Goal: Information Seeking & Learning: Find specific fact

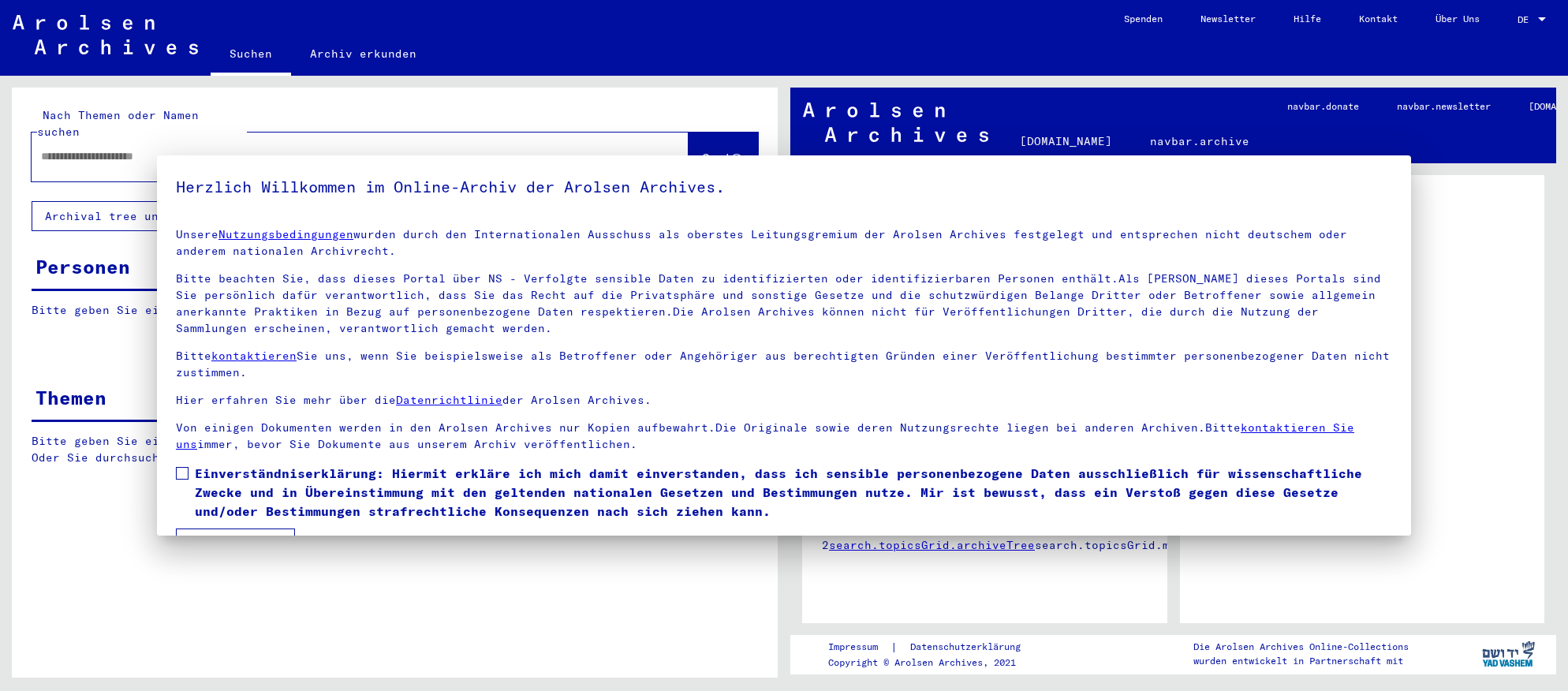
type input "**********"
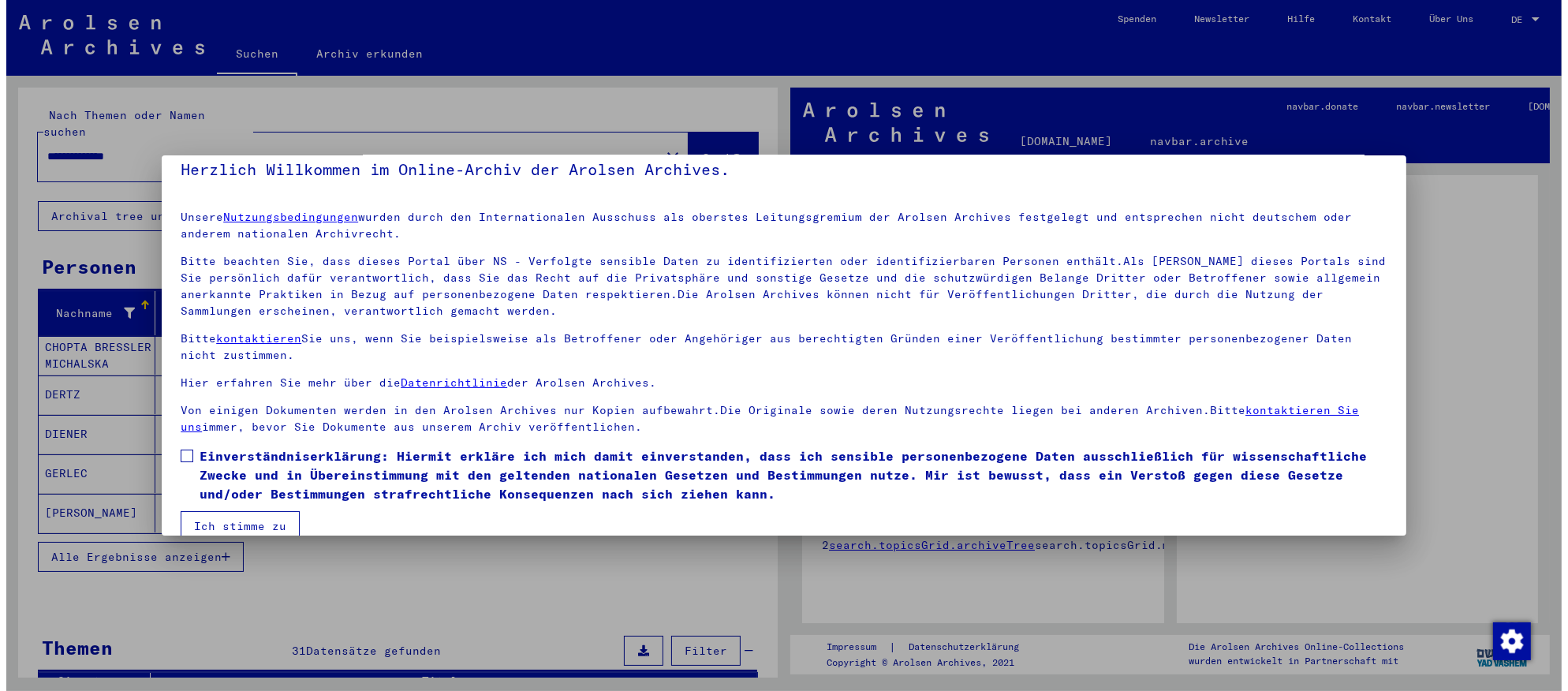
scroll to position [42, 0]
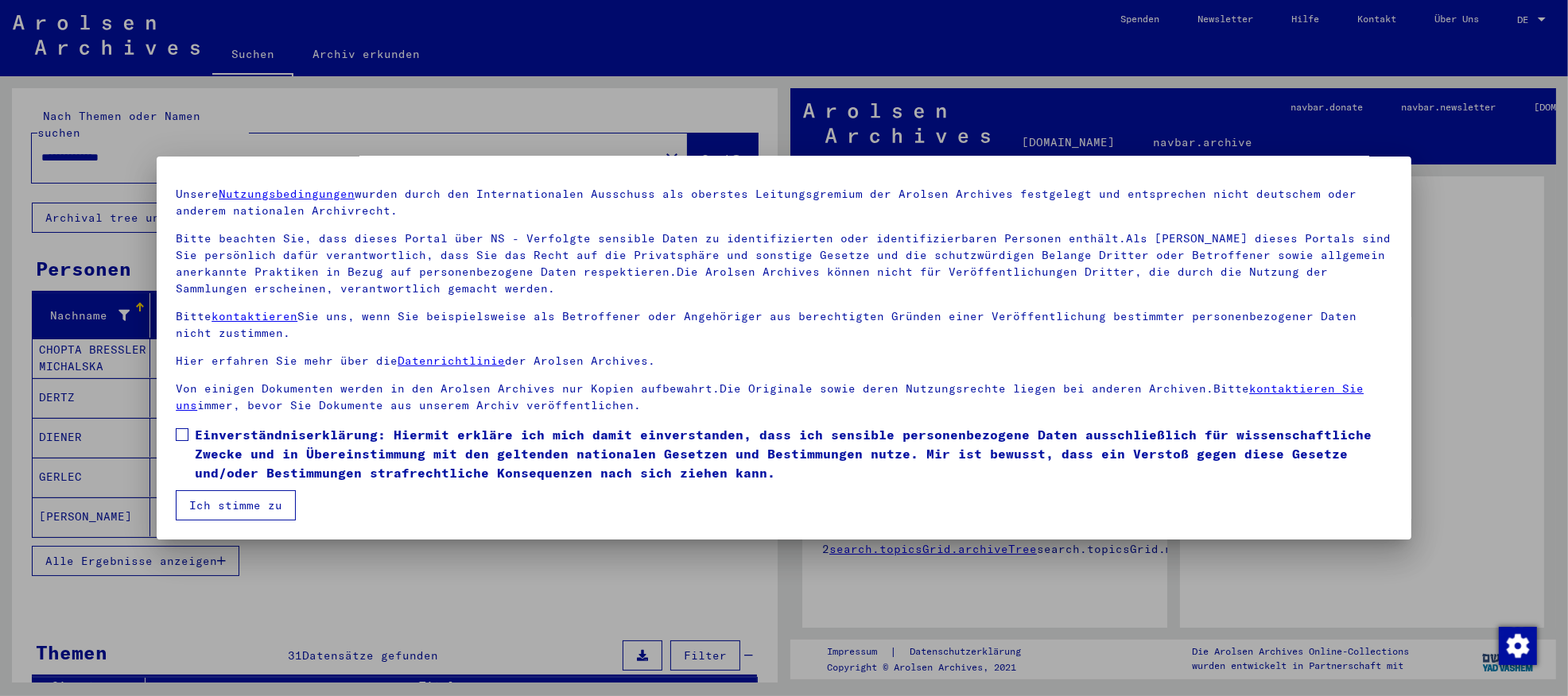
click at [274, 504] on button "Ich stimme zu" at bounding box center [236, 505] width 120 height 30
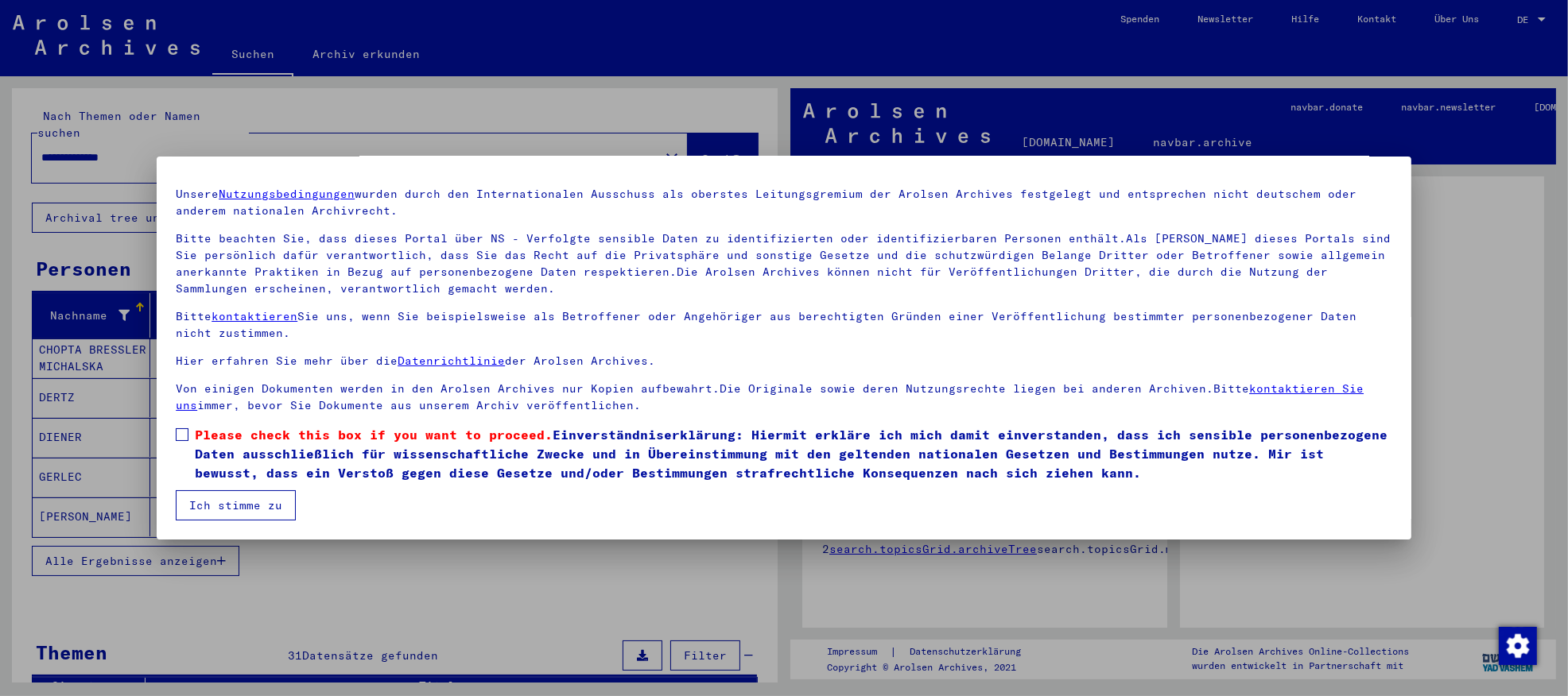
click at [274, 504] on button "Ich stimme zu" at bounding box center [236, 505] width 120 height 30
click at [176, 431] on span at bounding box center [182, 435] width 12 height 12
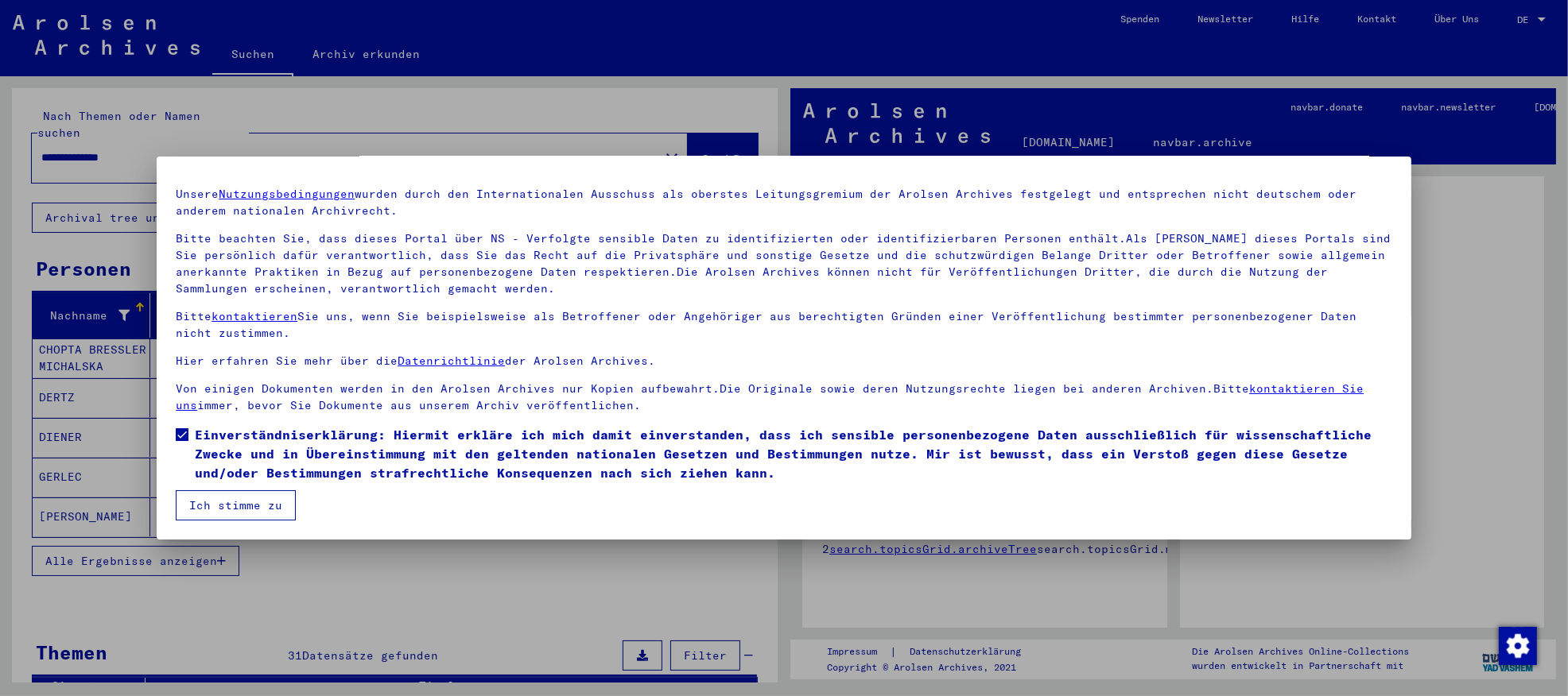
click at [202, 502] on button "Ich stimme zu" at bounding box center [236, 505] width 120 height 30
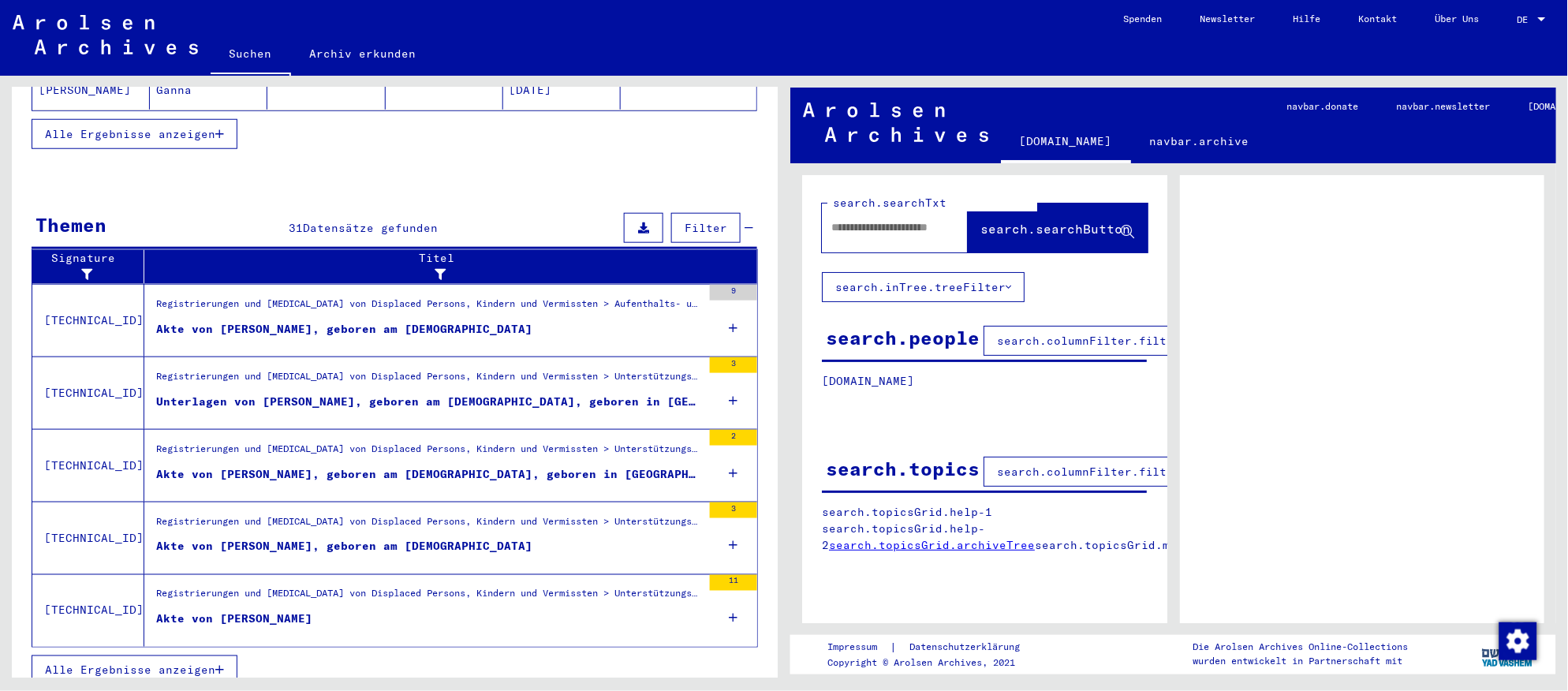
scroll to position [439, 0]
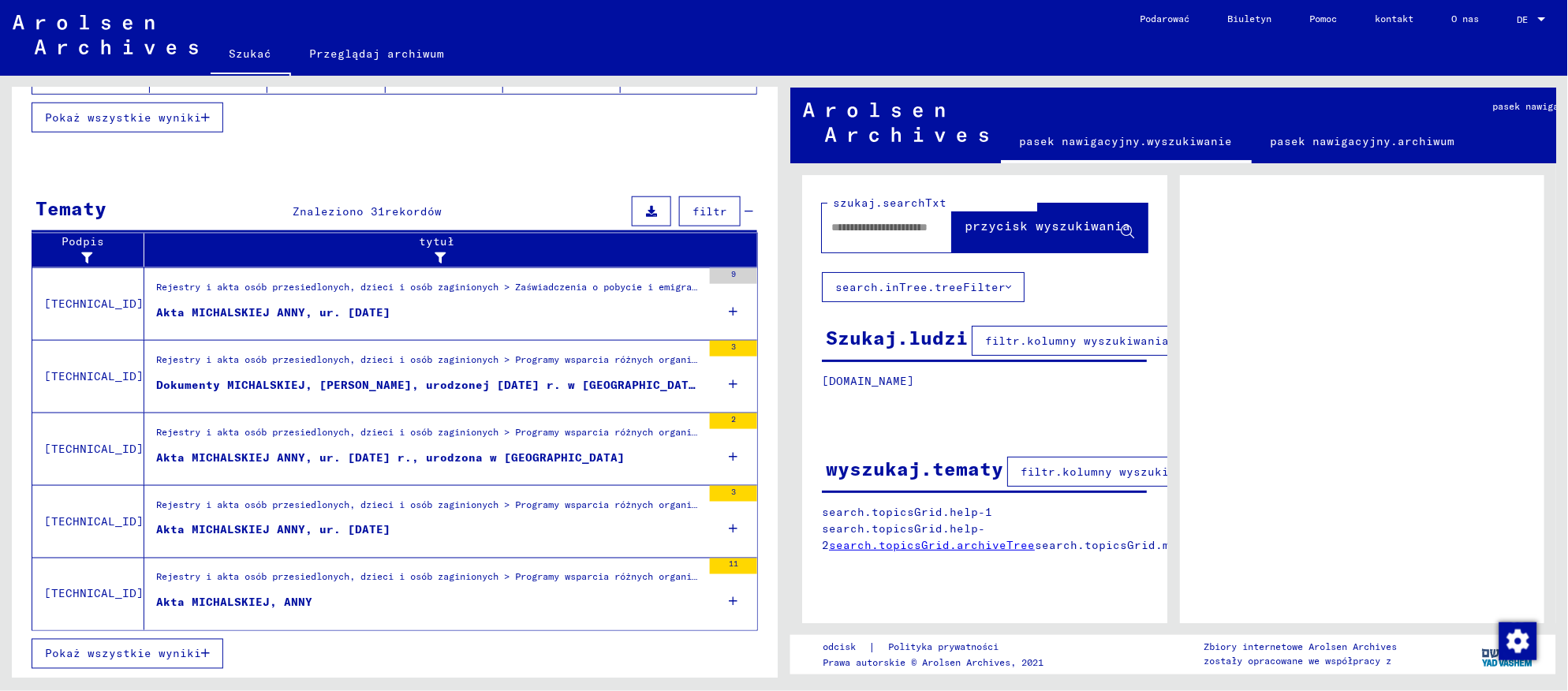
click at [526, 596] on figure "Akta MICHALSKIEJ, ANNY" at bounding box center [429, 607] width 546 height 24
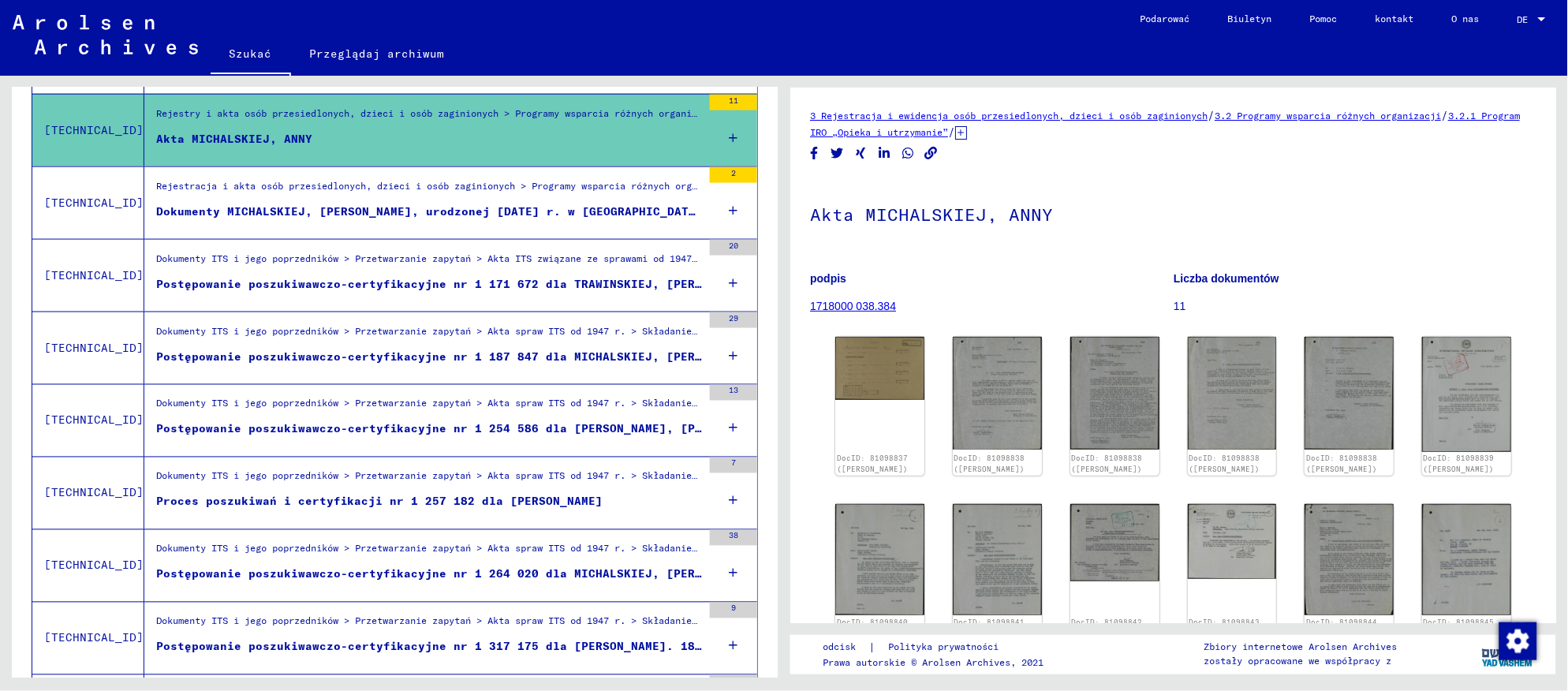
scroll to position [588, 0]
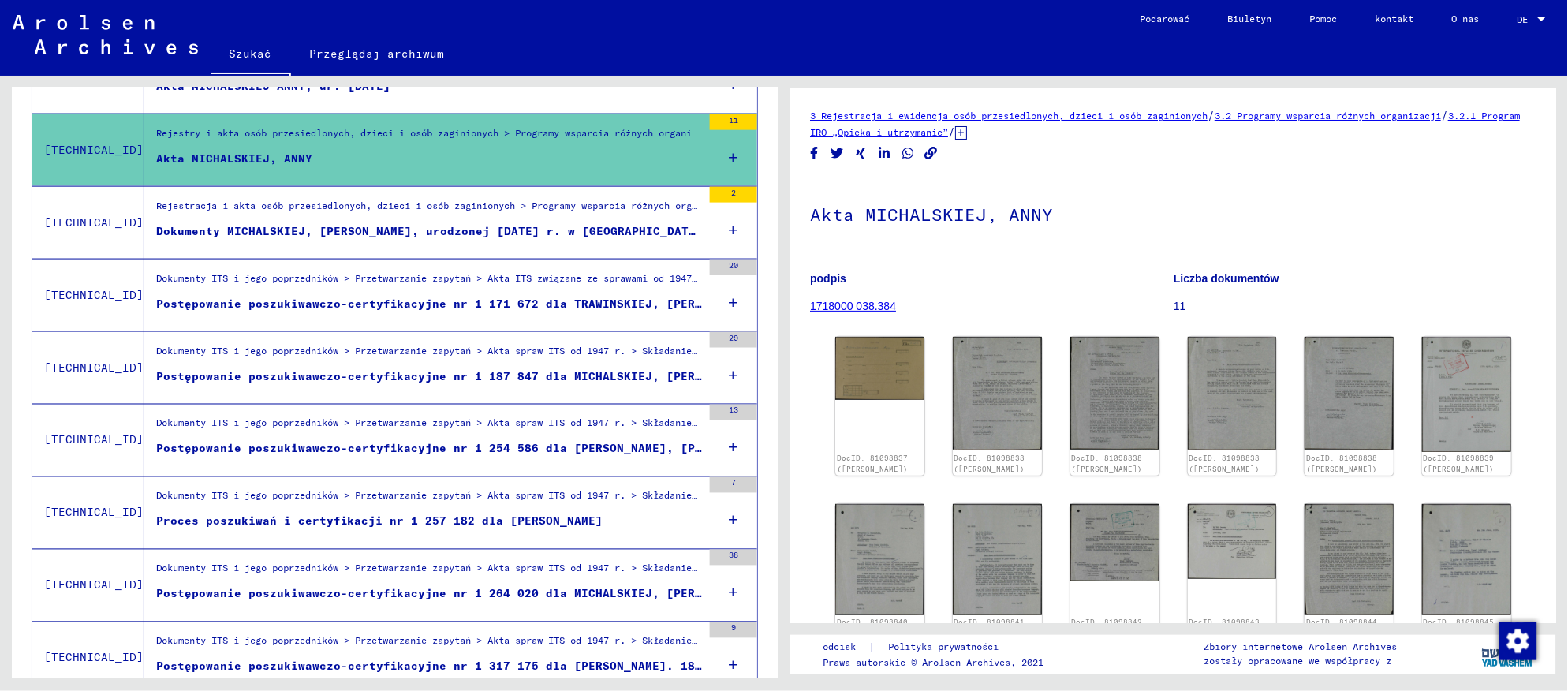
click at [458, 234] on font "Dokumenty MICHALSKIEJ, [PERSON_NAME], urodzonej [DATE] r. w [GEOGRAPHIC_DATA] i…" at bounding box center [479, 232] width 646 height 14
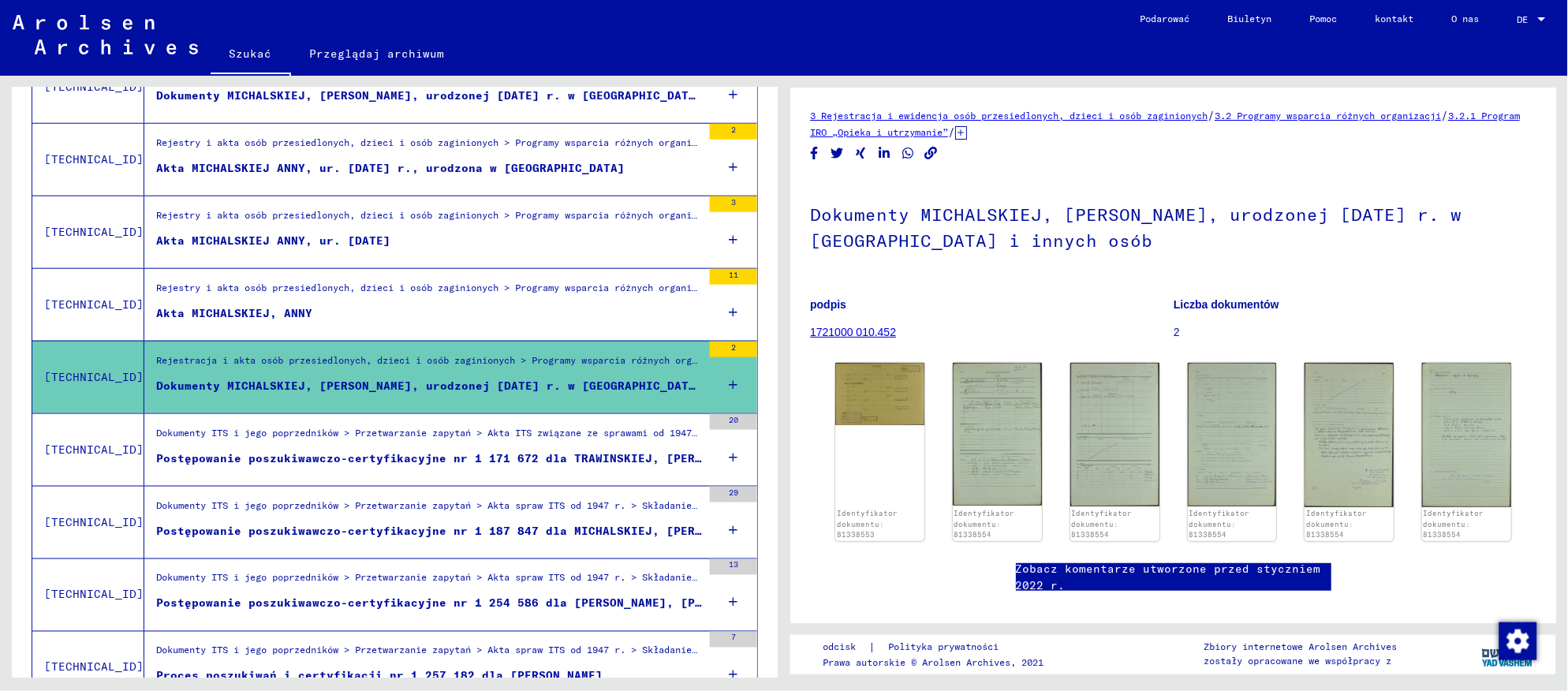
scroll to position [414, 0]
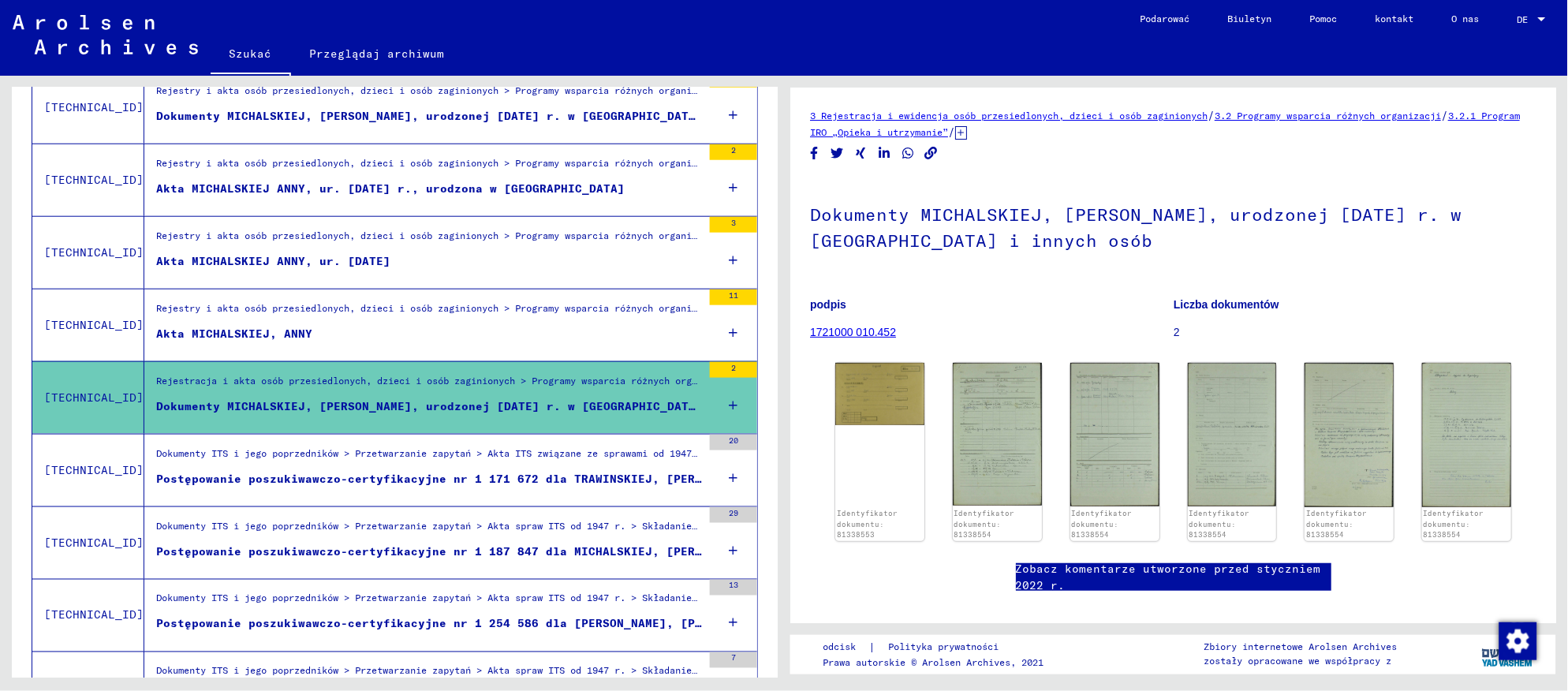
click at [437, 260] on figure "Akta MICHALSKIEJ ANNY, ur. [DATE]" at bounding box center [429, 265] width 546 height 24
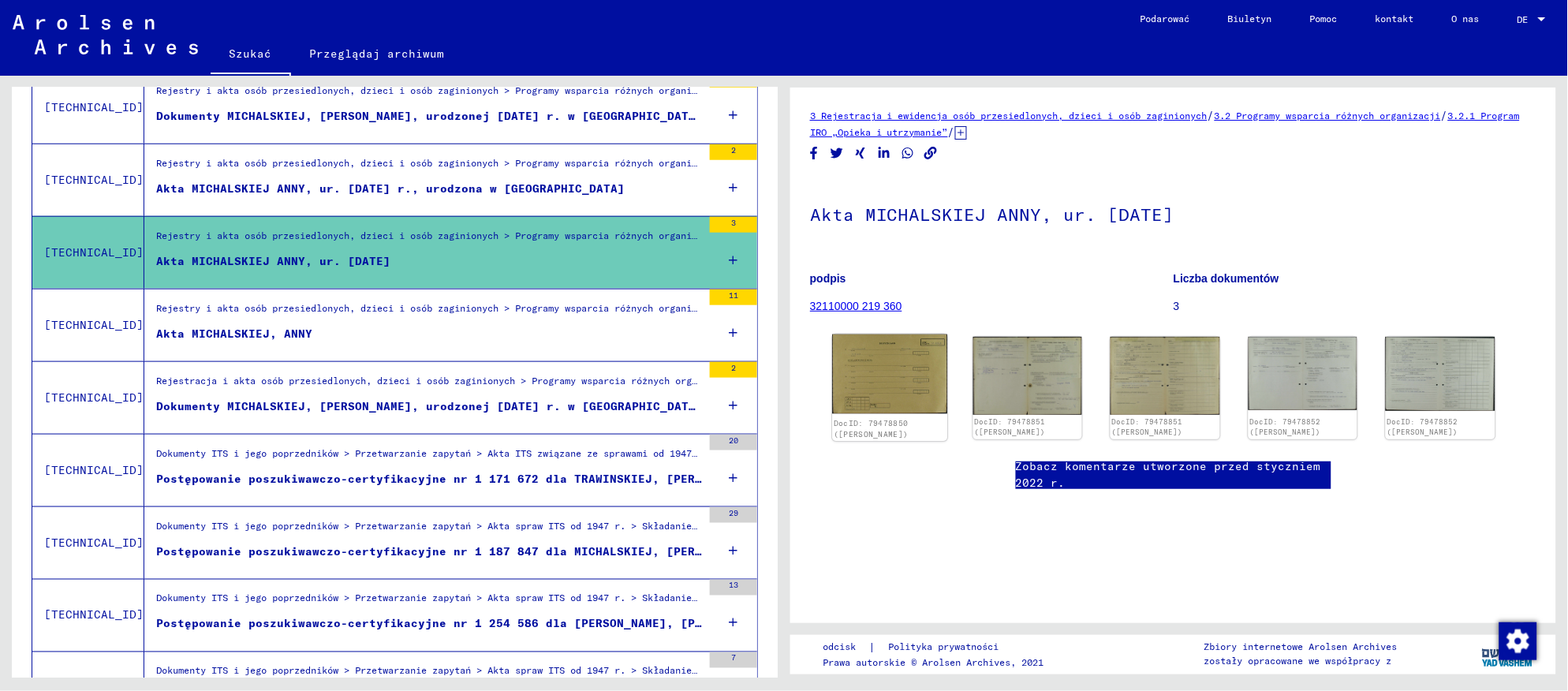
click at [870, 372] on img at bounding box center [890, 374] width 115 height 80
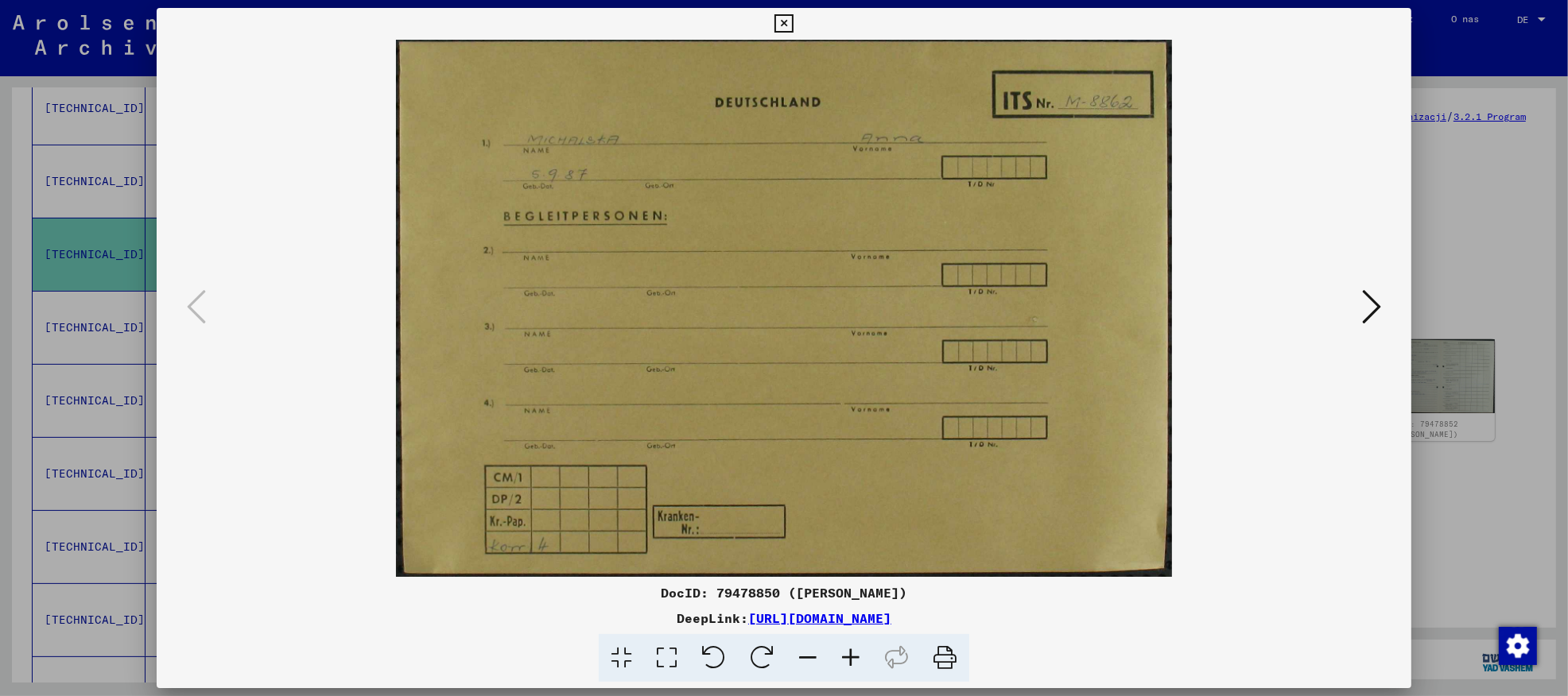
click at [1381, 306] on icon at bounding box center [1371, 306] width 19 height 38
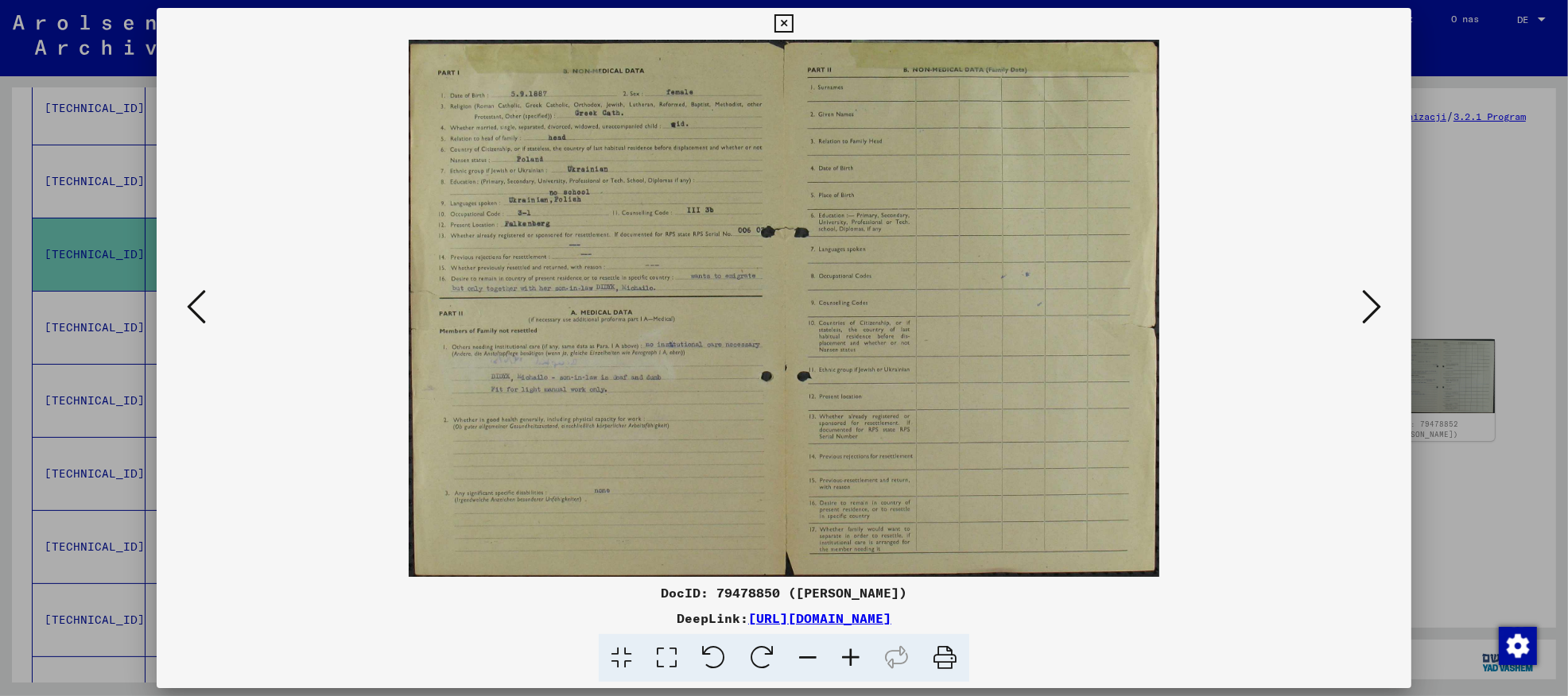
click at [193, 314] on icon at bounding box center [196, 306] width 19 height 38
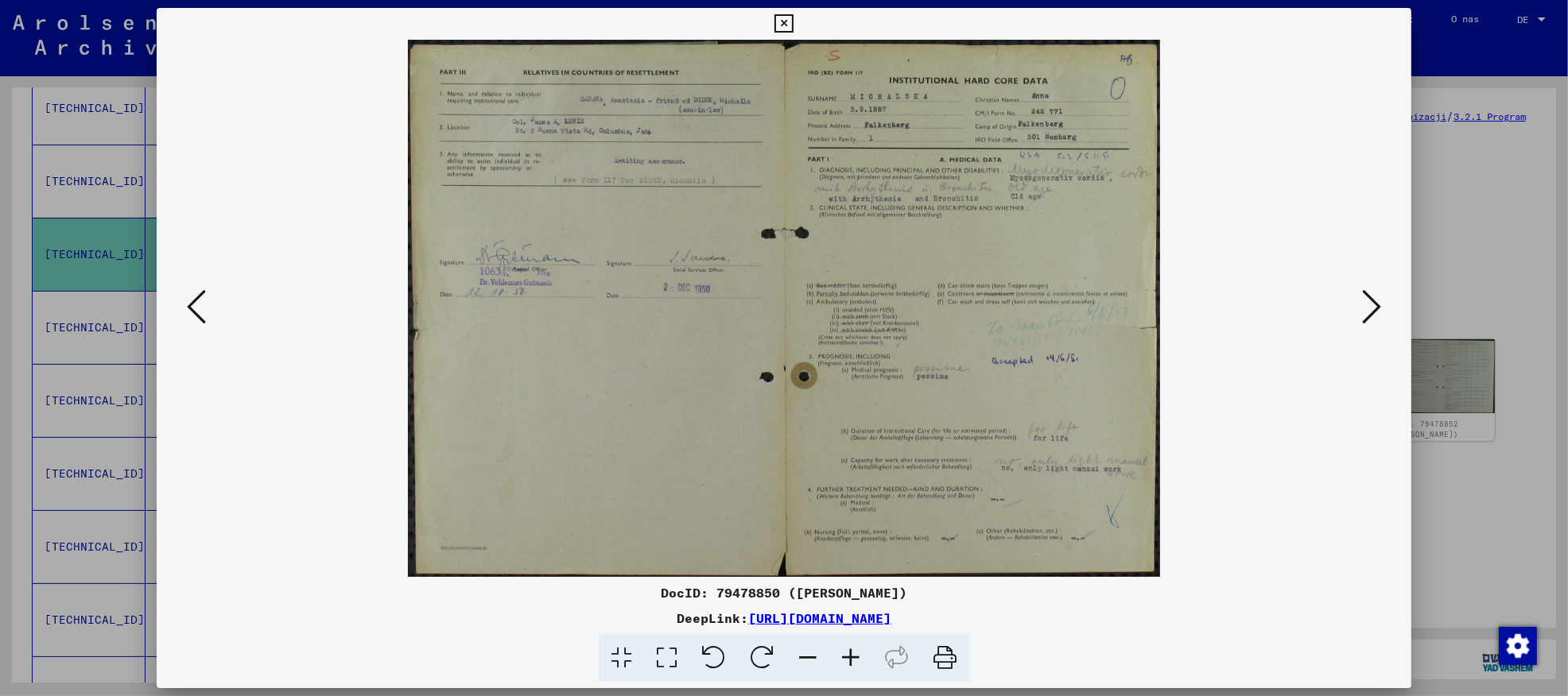
click at [202, 308] on button at bounding box center [196, 307] width 28 height 45
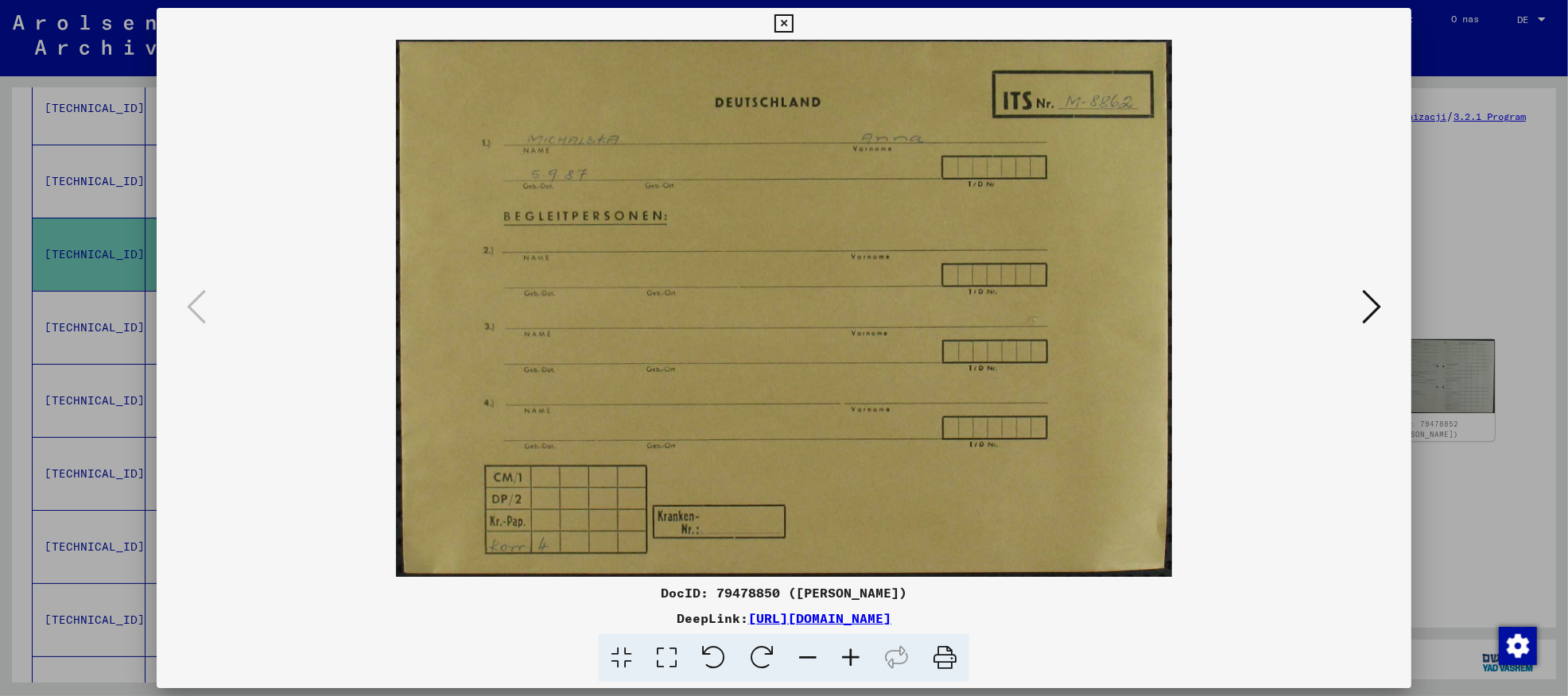
click at [1380, 314] on icon at bounding box center [1371, 306] width 19 height 38
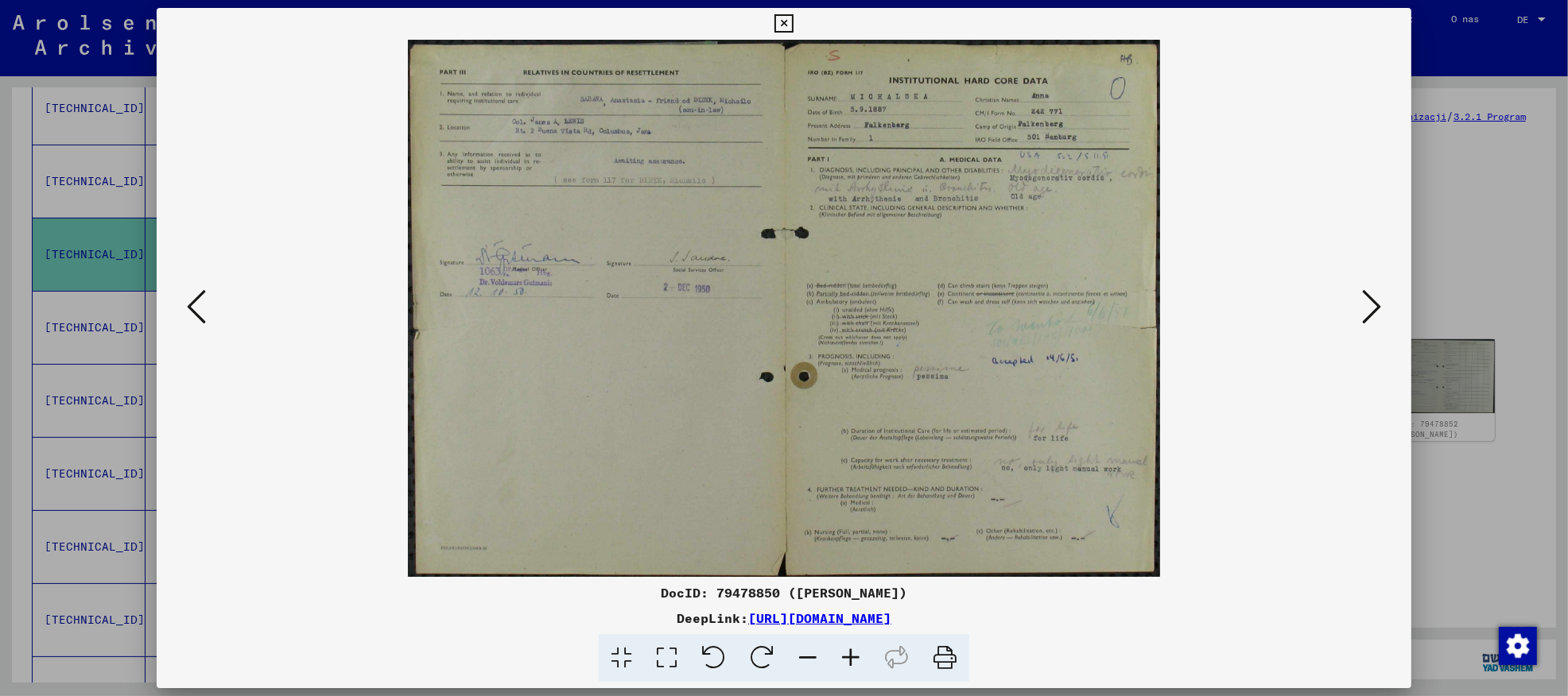
click at [1380, 314] on icon at bounding box center [1371, 306] width 19 height 38
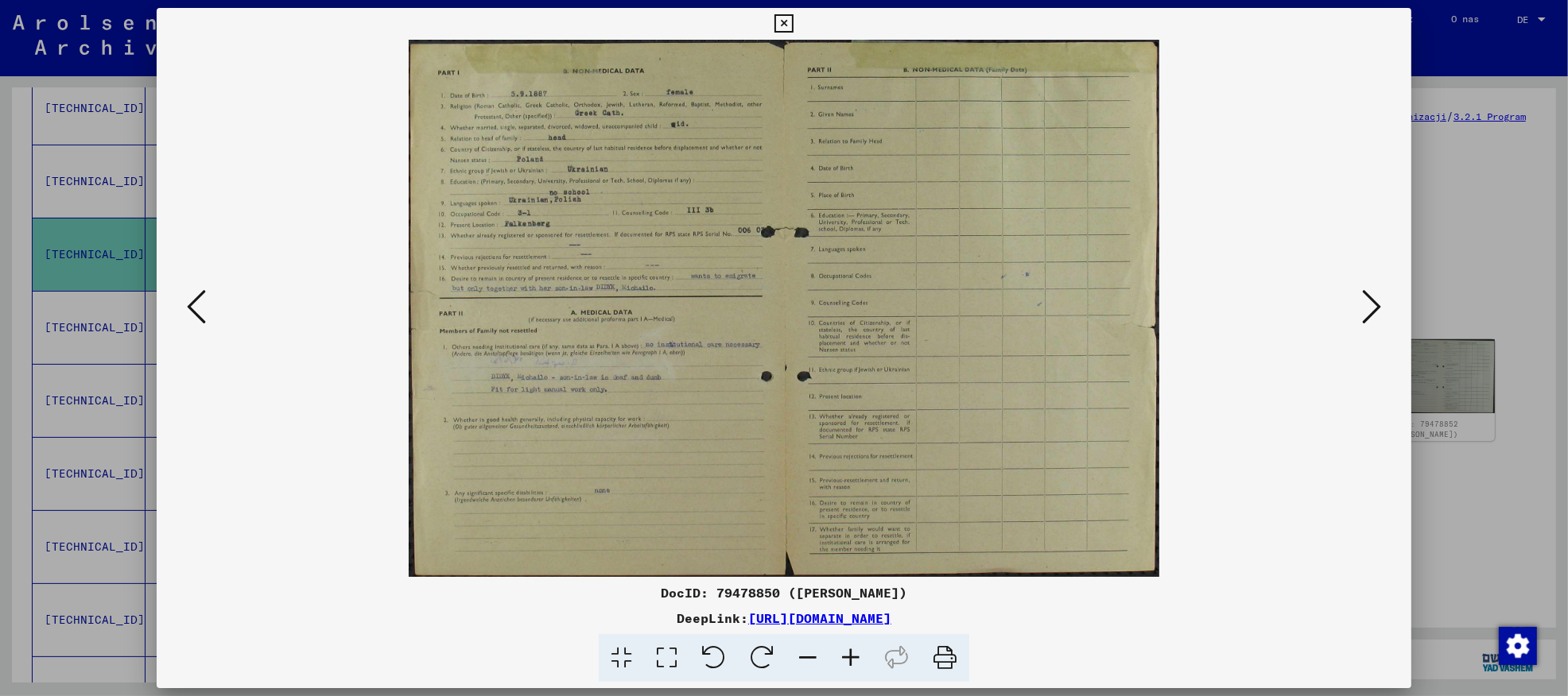
click at [1381, 307] on icon at bounding box center [1371, 306] width 19 height 38
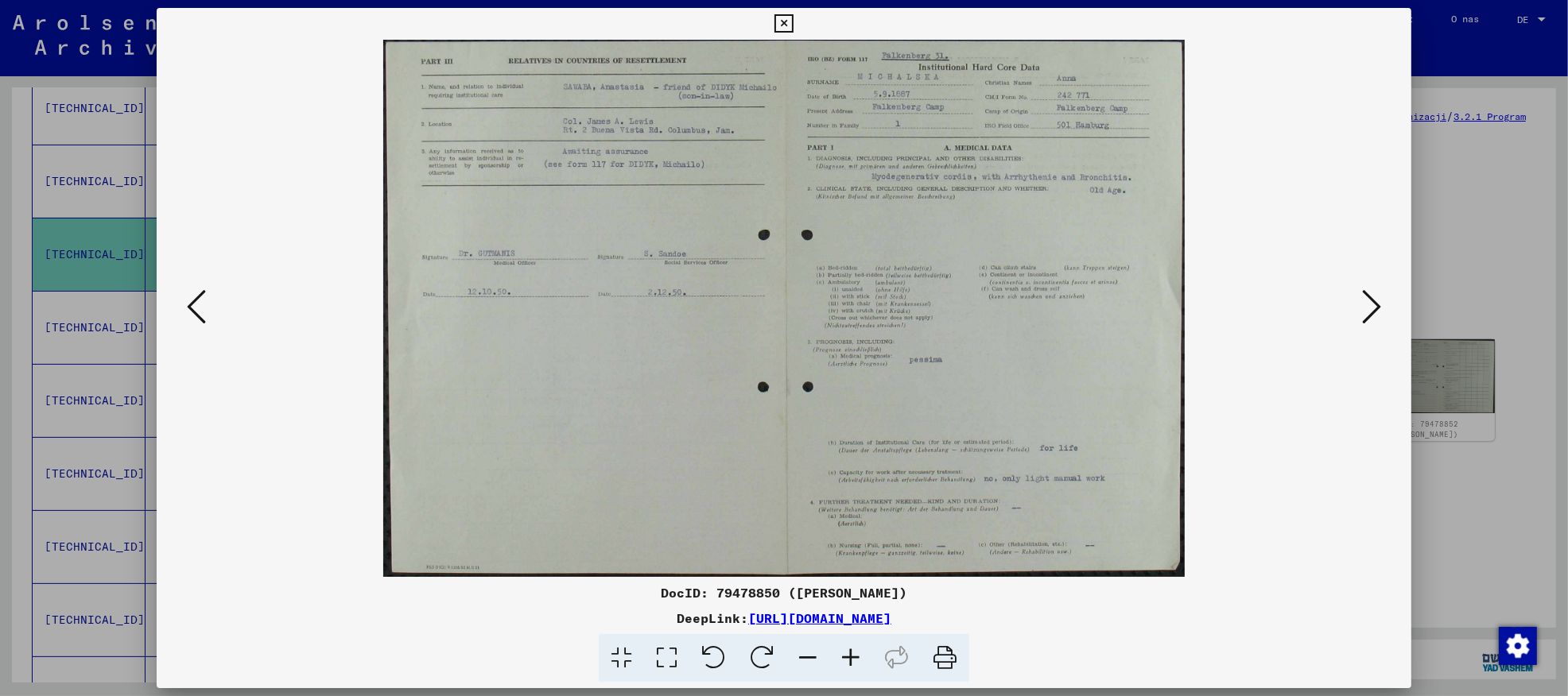
click at [1371, 312] on icon at bounding box center [1371, 306] width 19 height 38
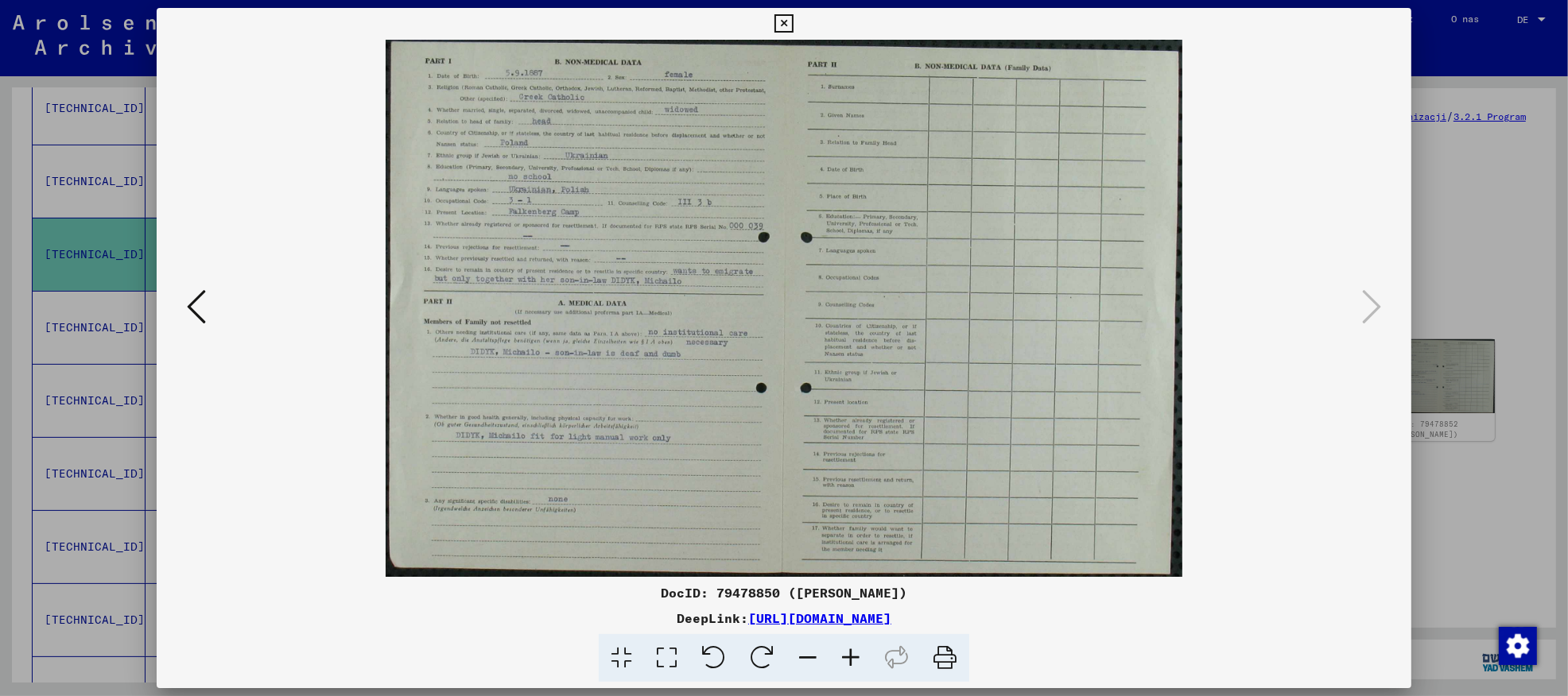
click at [1465, 199] on div at bounding box center [784, 348] width 1568 height 696
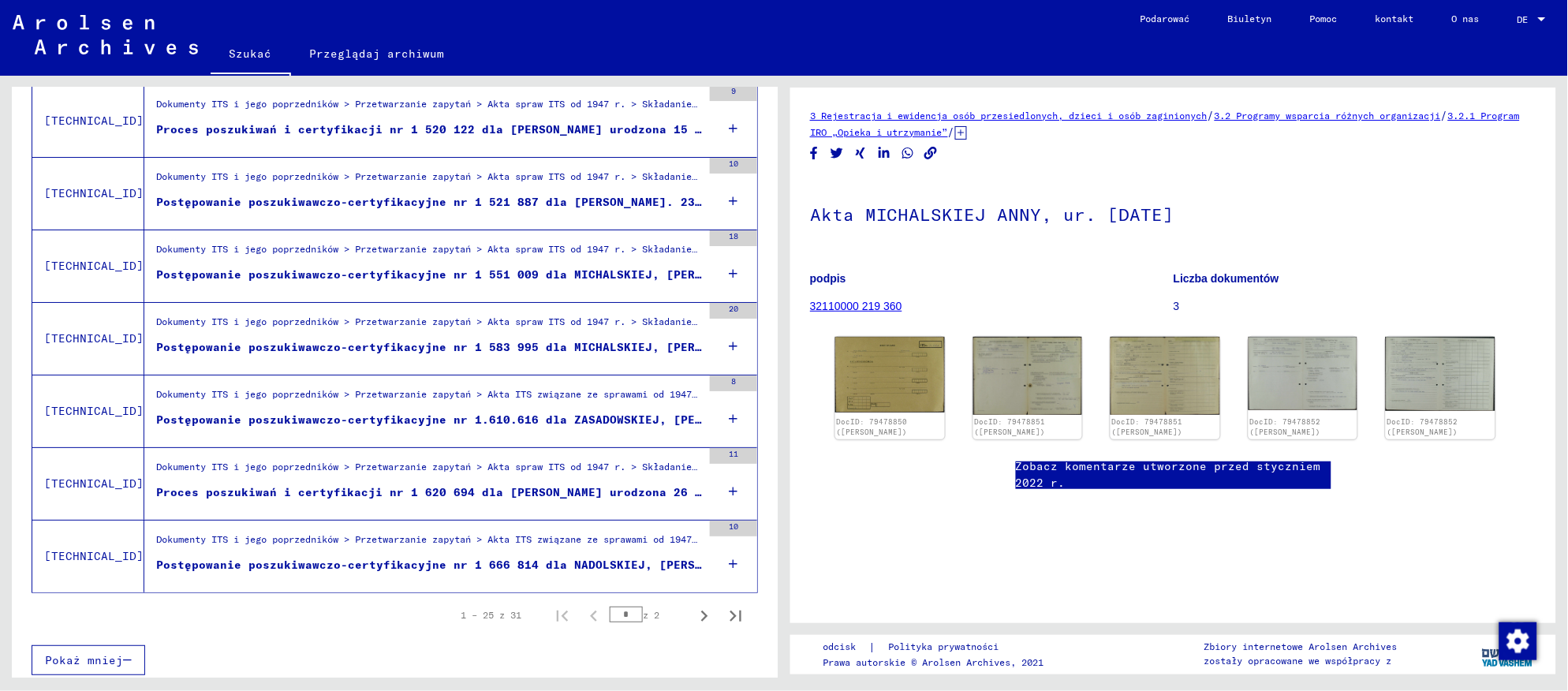
scroll to position [1642, 0]
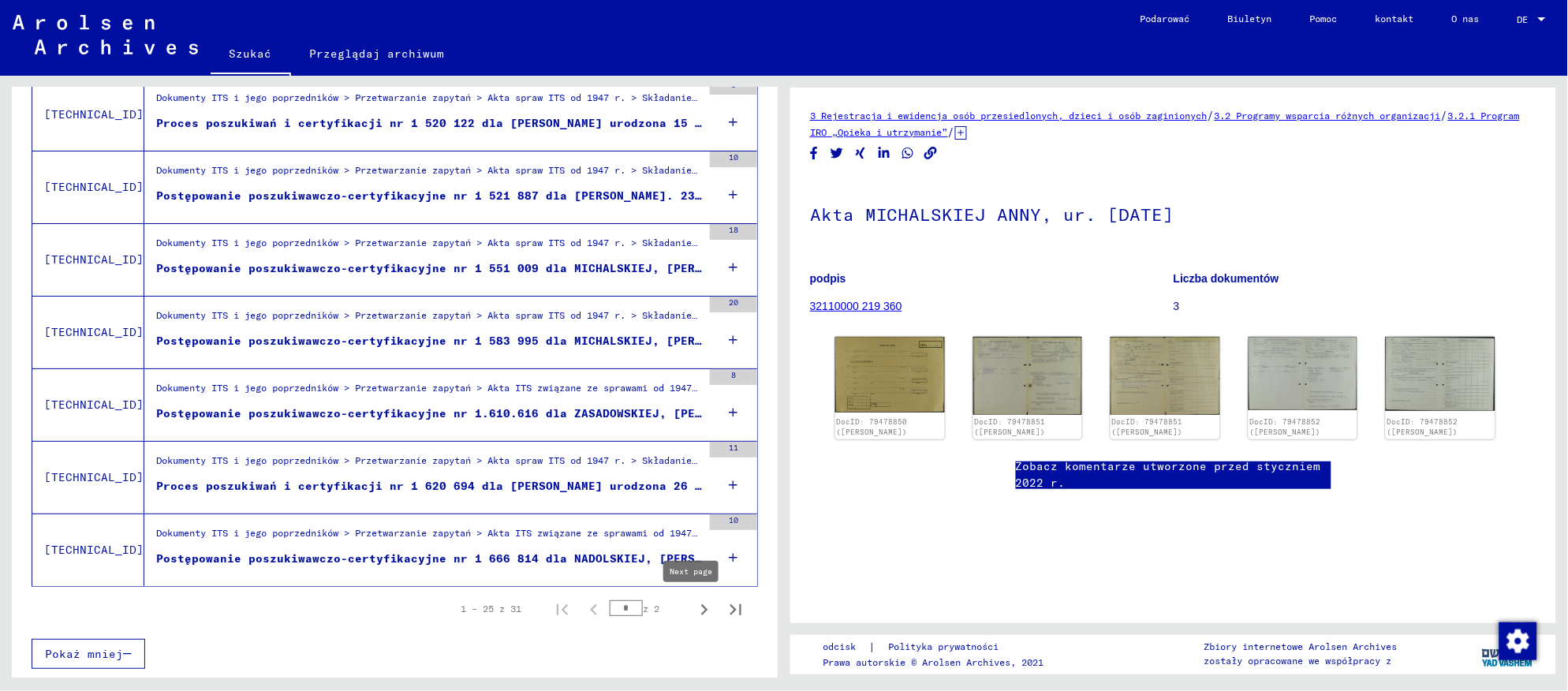
click at [701, 611] on icon "Następna strona" at bounding box center [705, 609] width 7 height 11
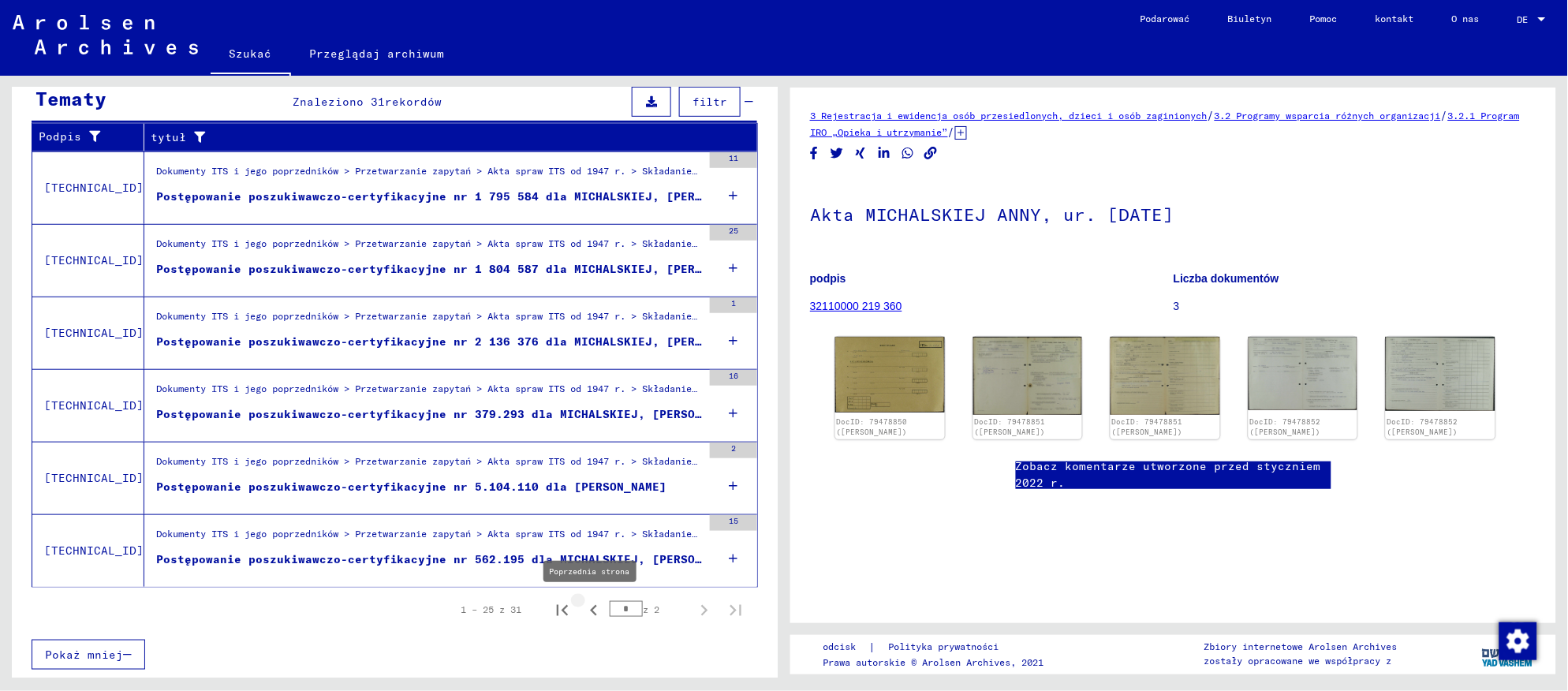
click at [583, 606] on icon "Poprzednia strona" at bounding box center [593, 610] width 22 height 22
type input "*"
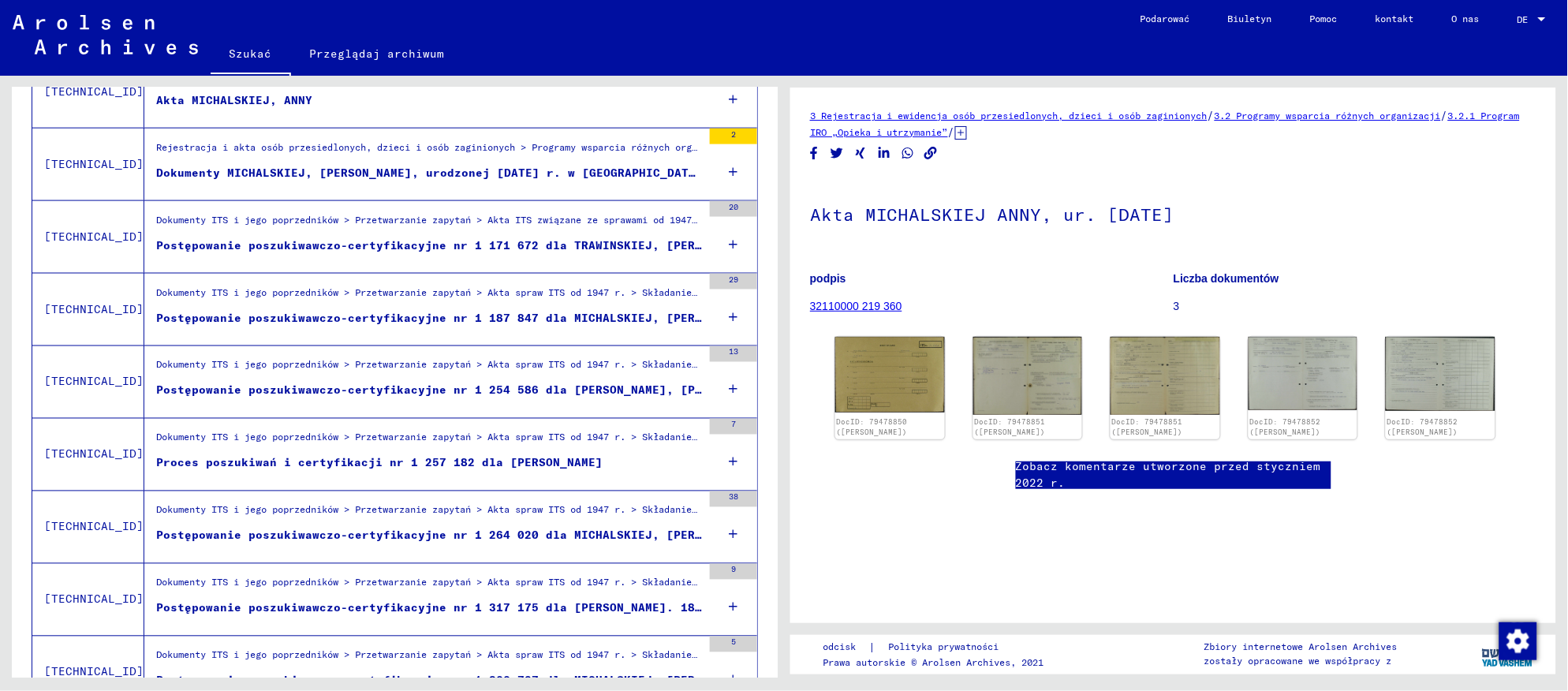
scroll to position [698, 0]
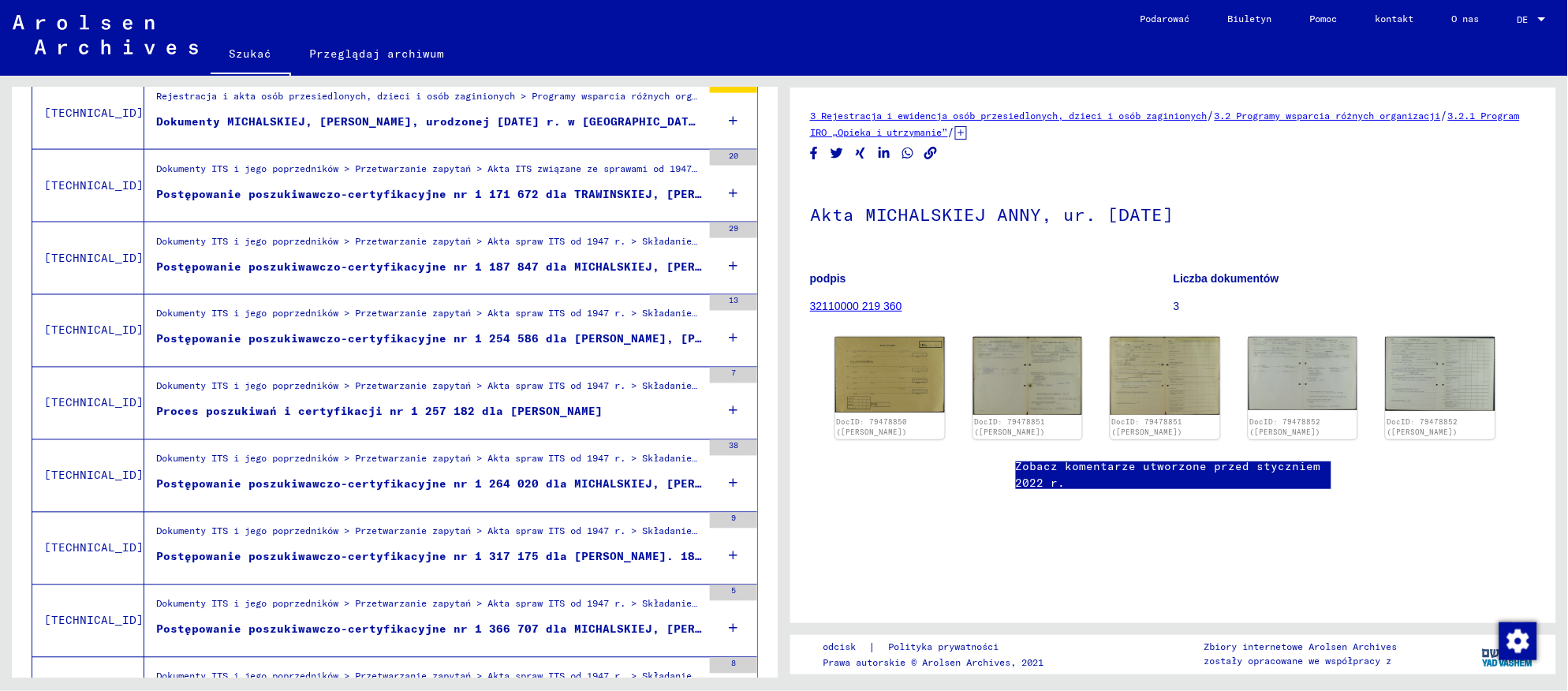
click at [462, 274] on figure "Postępowanie poszukiwawczo-certyfikacyjne nr 1 187 847 dla MICHALSKIEJ, [PERSON…" at bounding box center [429, 270] width 546 height 24
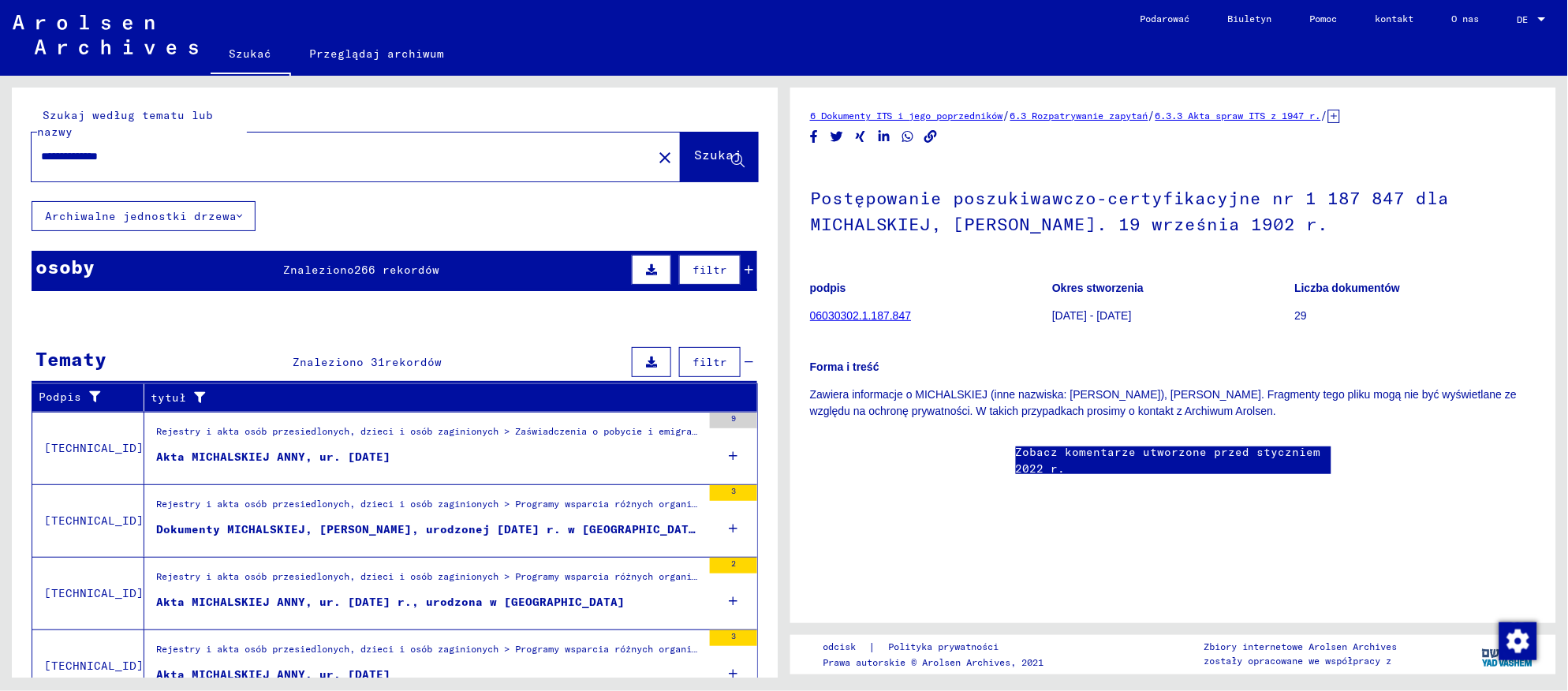
drag, startPoint x: 68, startPoint y: 158, endPoint x: 20, endPoint y: 156, distance: 48.0
click at [20, 156] on div "**********" at bounding box center [394, 145] width 766 height 114
type input "**********"
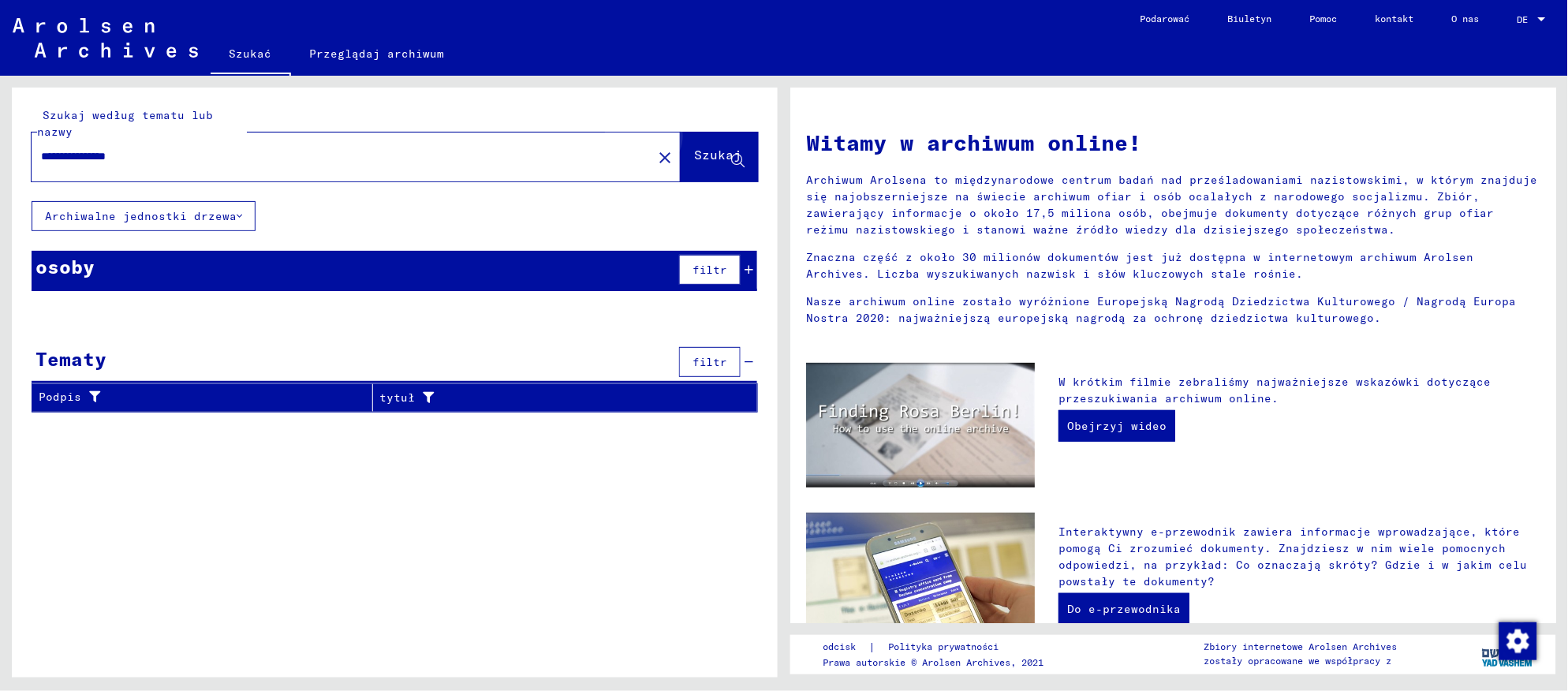
click at [708, 156] on font "Szukaj" at bounding box center [718, 154] width 47 height 16
click at [694, 153] on font "Szukaj" at bounding box center [718, 154] width 47 height 16
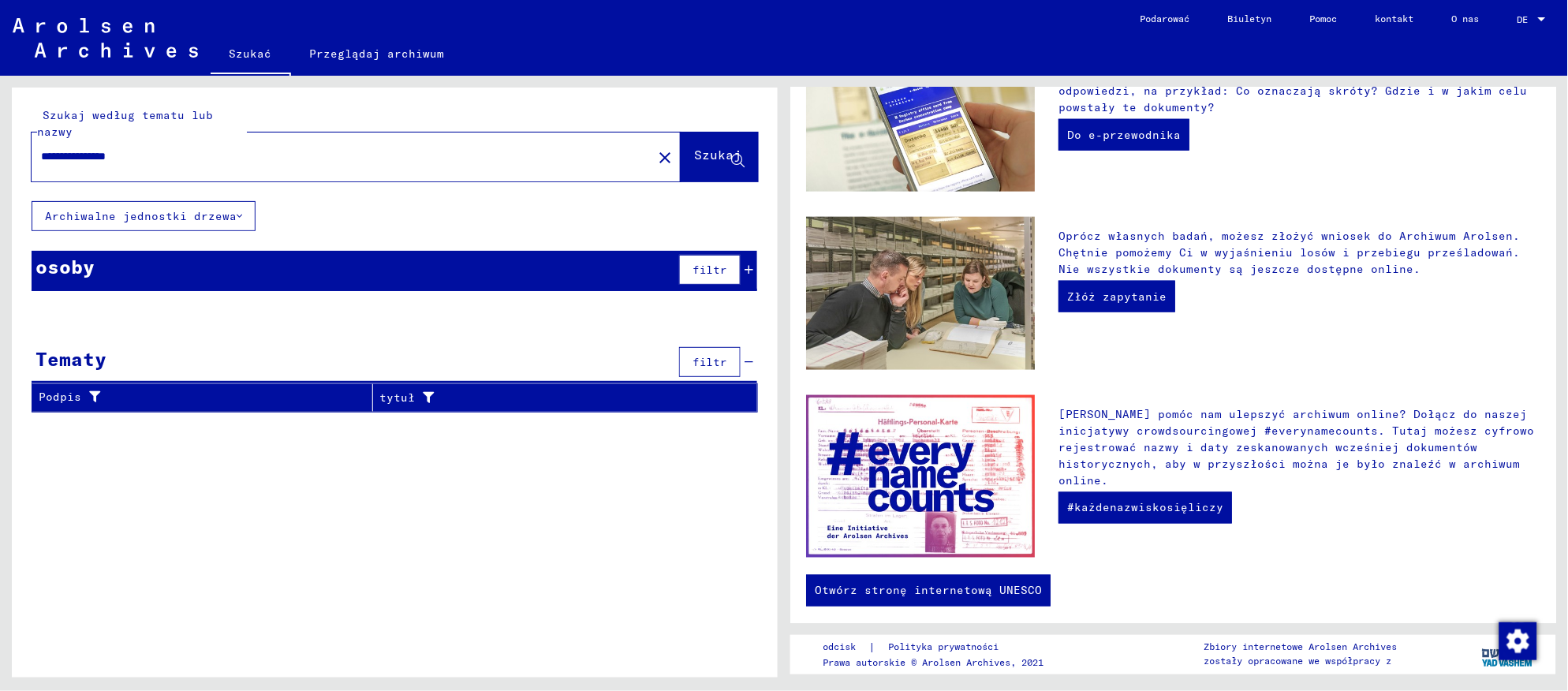
scroll to position [479, 0]
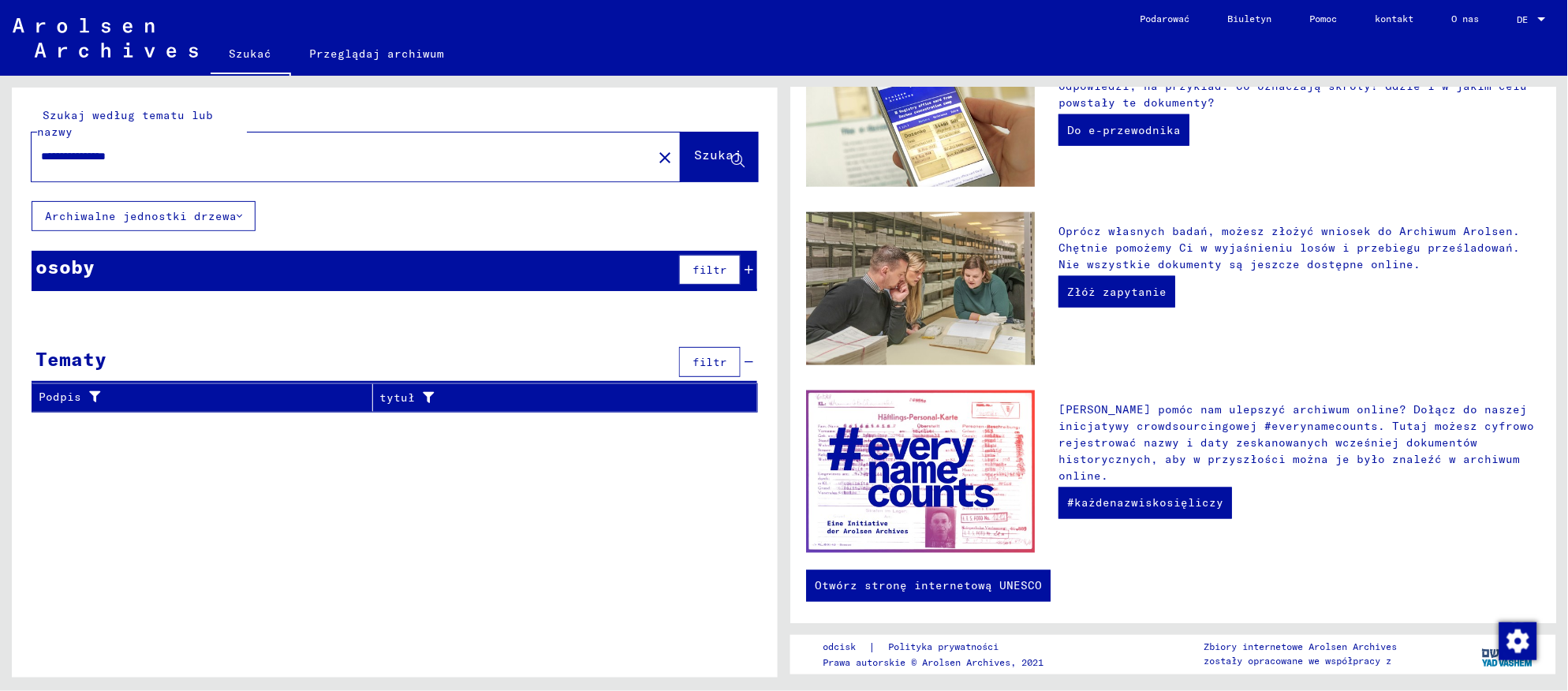
click at [154, 151] on input "**********" at bounding box center [337, 156] width 592 height 17
